Goal: Communication & Community: Participate in discussion

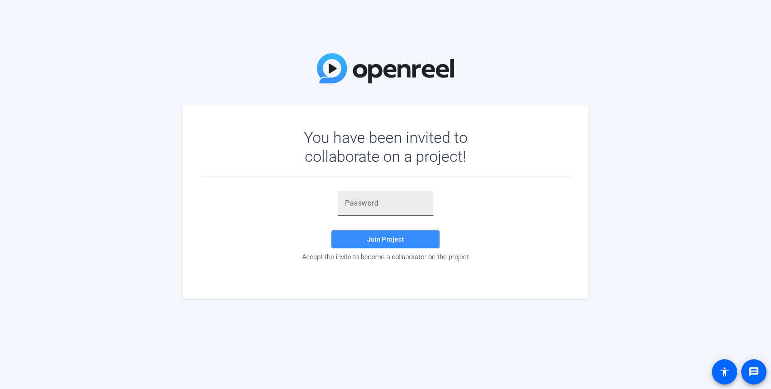
click at [372, 206] on input "text" at bounding box center [385, 203] width 81 height 11
click at [342, 206] on div at bounding box center [386, 203] width 96 height 25
paste input "lXf&$3"
type input "lXf&$3"
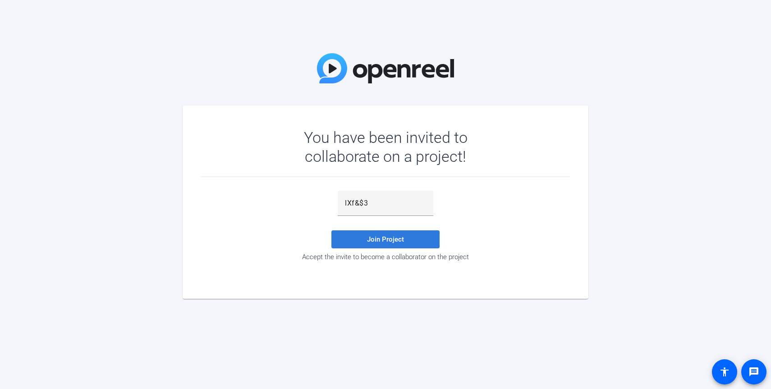
click at [416, 231] on span at bounding box center [385, 240] width 108 height 22
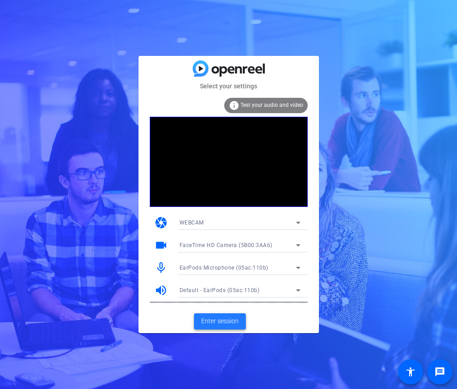
click at [233, 323] on span "Enter session" at bounding box center [219, 321] width 37 height 9
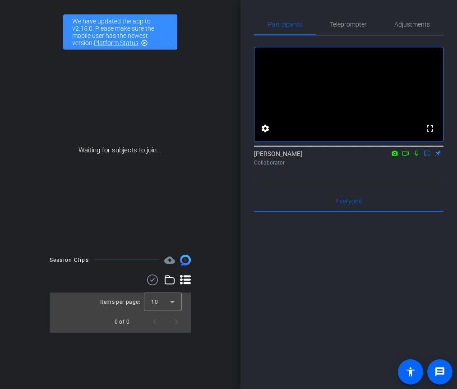
click at [403, 156] on icon at bounding box center [405, 153] width 7 height 6
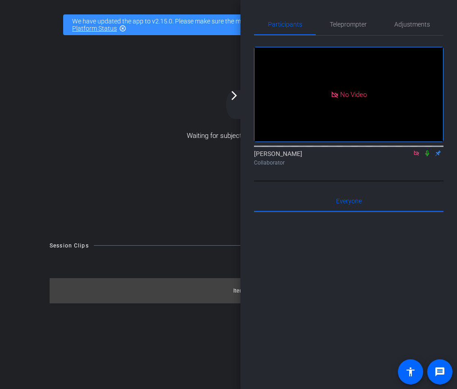
click at [428, 156] on icon at bounding box center [427, 154] width 4 height 6
click at [311, 275] on div at bounding box center [348, 323] width 189 height 223
click at [371, 280] on div at bounding box center [348, 323] width 189 height 223
click at [385, 280] on div at bounding box center [348, 323] width 189 height 223
click at [389, 280] on div at bounding box center [348, 323] width 189 height 223
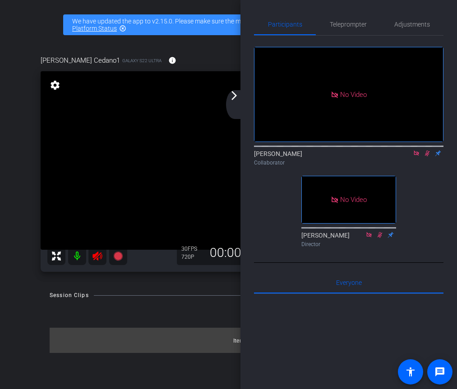
click at [423, 156] on icon at bounding box center [426, 153] width 7 height 6
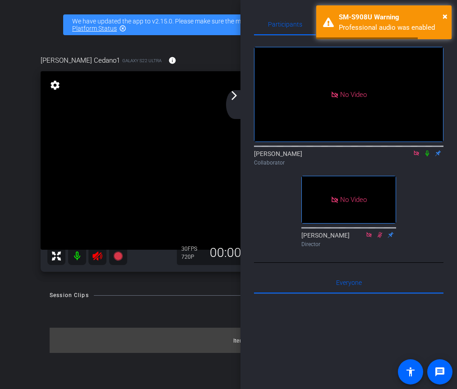
click at [416, 156] on icon at bounding box center [416, 153] width 5 height 5
click at [102, 252] on icon at bounding box center [97, 256] width 11 height 11
click at [97, 258] on icon at bounding box center [96, 256] width 9 height 9
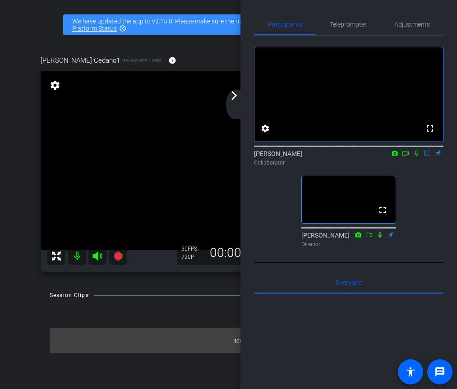
click at [337, 142] on video at bounding box center [348, 94] width 189 height 94
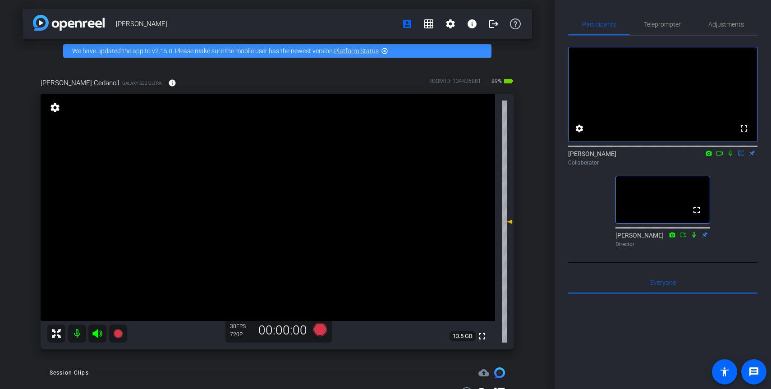
click at [727, 156] on icon at bounding box center [730, 153] width 7 height 6
click at [721, 156] on icon at bounding box center [719, 153] width 7 height 6
click at [350, 244] on video at bounding box center [268, 207] width 455 height 227
click at [524, 119] on div "[PERSON_NAME] Cedano1 Galaxy S22 Ultra info ROOM ID: 134426881 87% battery_std …" at bounding box center [278, 210] width 510 height 295
click at [535, 127] on div "[PERSON_NAME] account_box grid_on settings info logout We have updated the app …" at bounding box center [277, 194] width 555 height 389
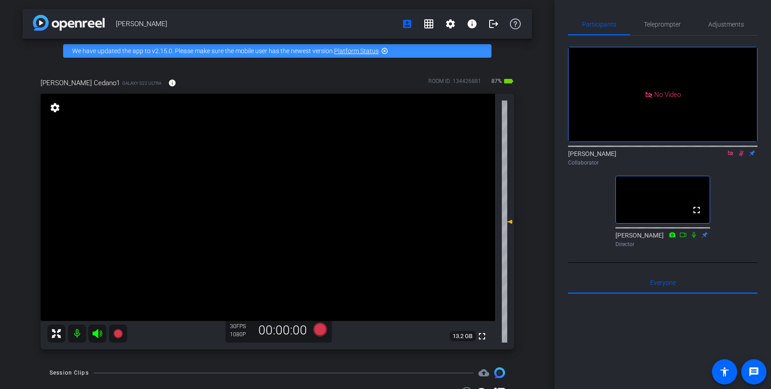
click at [538, 126] on div "[PERSON_NAME] account_box grid_on settings info logout We have updated the app …" at bounding box center [277, 194] width 555 height 389
click at [540, 125] on div "[PERSON_NAME] account_box grid_on settings info logout We have updated the app …" at bounding box center [277, 194] width 555 height 389
click at [540, 124] on div "[PERSON_NAME] account_box grid_on settings info logout We have updated the app …" at bounding box center [277, 194] width 555 height 389
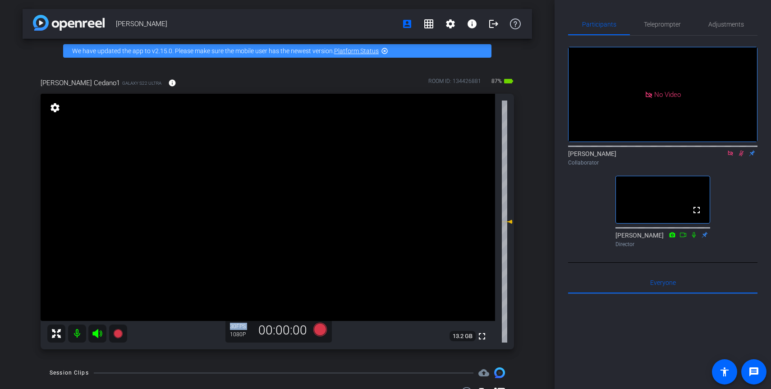
click at [540, 124] on div "[PERSON_NAME] account_box grid_on settings info logout We have updated the app …" at bounding box center [277, 194] width 555 height 389
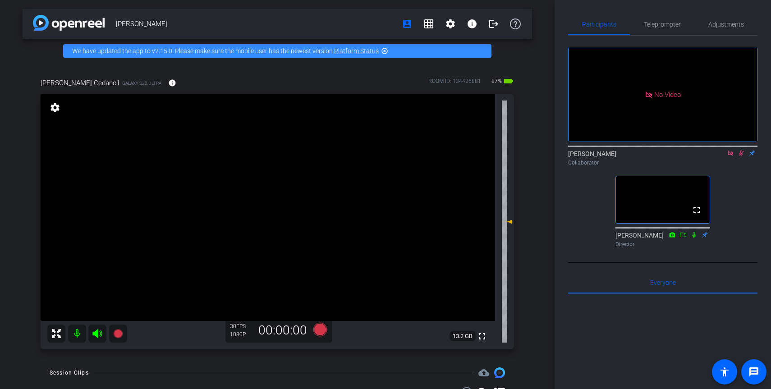
click at [540, 124] on div "[PERSON_NAME] account_box grid_on settings info logout We have updated the app …" at bounding box center [277, 194] width 555 height 389
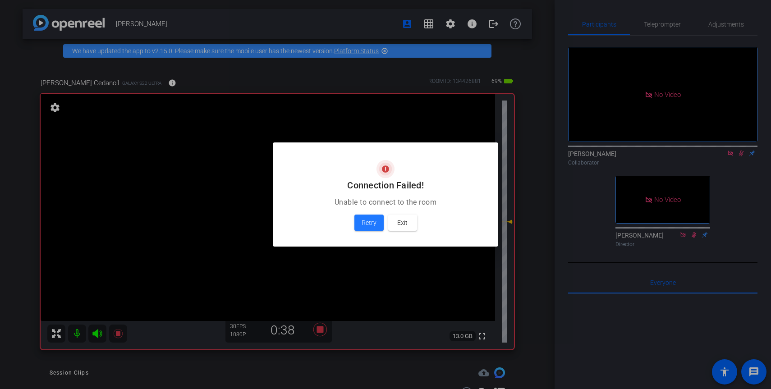
click at [412, 188] on h2 "Connection Failed!" at bounding box center [386, 185] width 204 height 14
click at [372, 221] on span "Retry" at bounding box center [369, 222] width 15 height 11
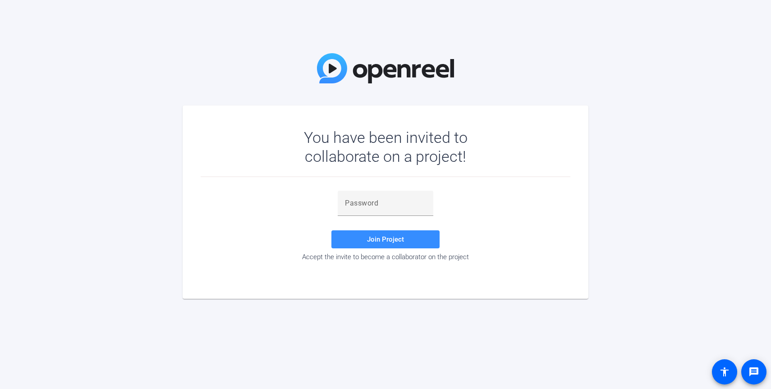
drag, startPoint x: 419, startPoint y: 197, endPoint x: 414, endPoint y: 188, distance: 10.3
click at [419, 197] on div at bounding box center [385, 203] width 81 height 25
click at [443, 201] on div "Join Project Accept the invite to become a collaborator on the project" at bounding box center [386, 226] width 370 height 70
click at [411, 205] on input "text" at bounding box center [385, 203] width 81 height 11
paste input "lXf&$3"
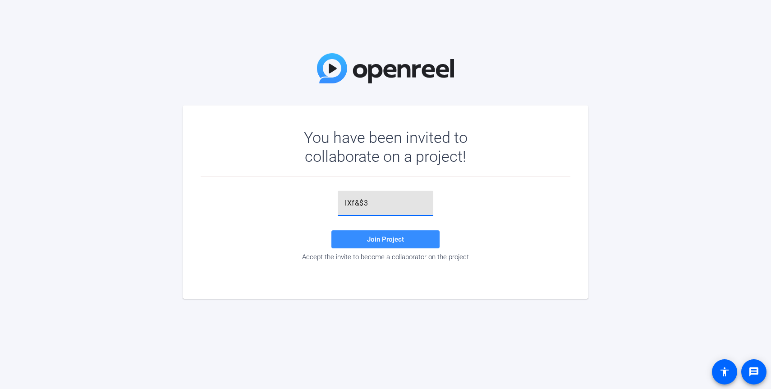
type input "lXf&$3"
click at [397, 230] on span at bounding box center [385, 240] width 108 height 22
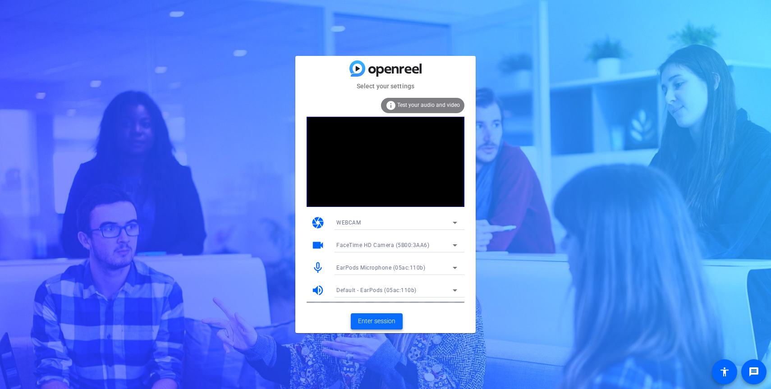
click at [358, 327] on span at bounding box center [377, 322] width 52 height 22
